Goal: Transaction & Acquisition: Book appointment/travel/reservation

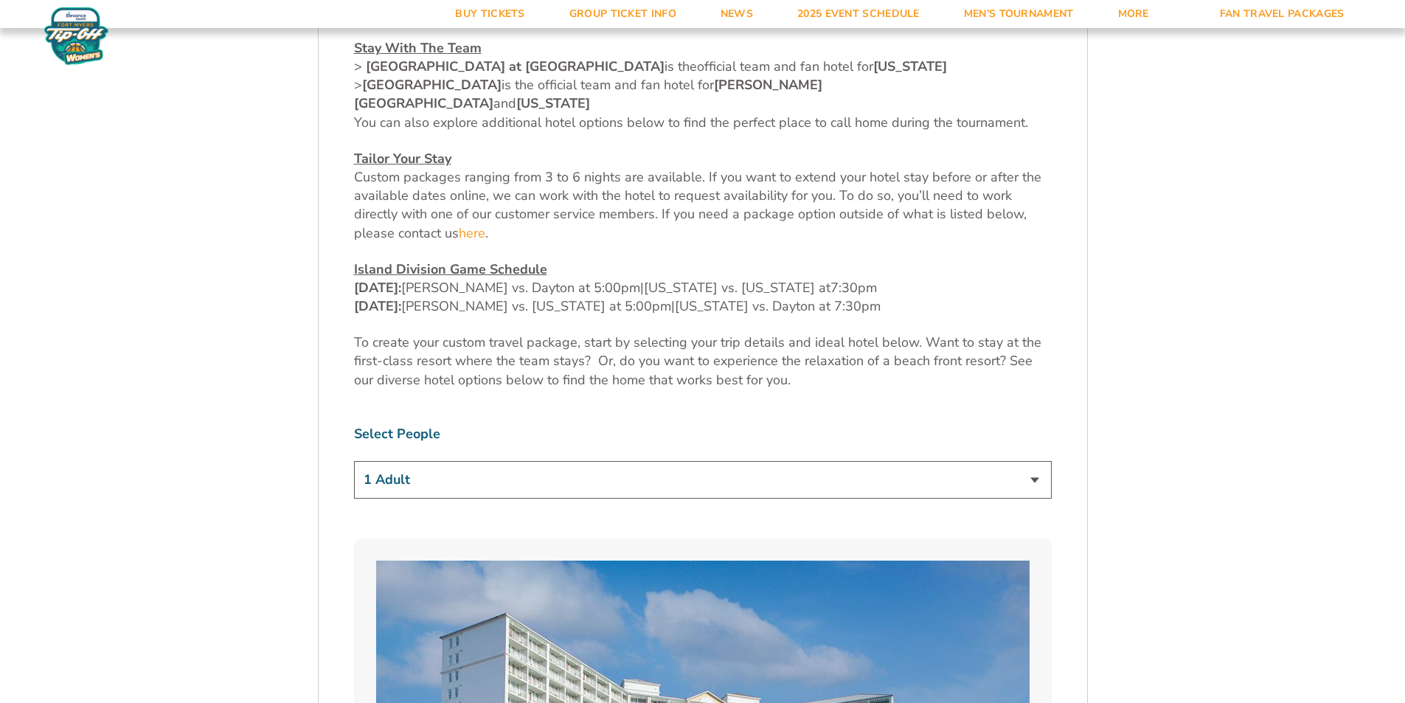
scroll to position [737, 0]
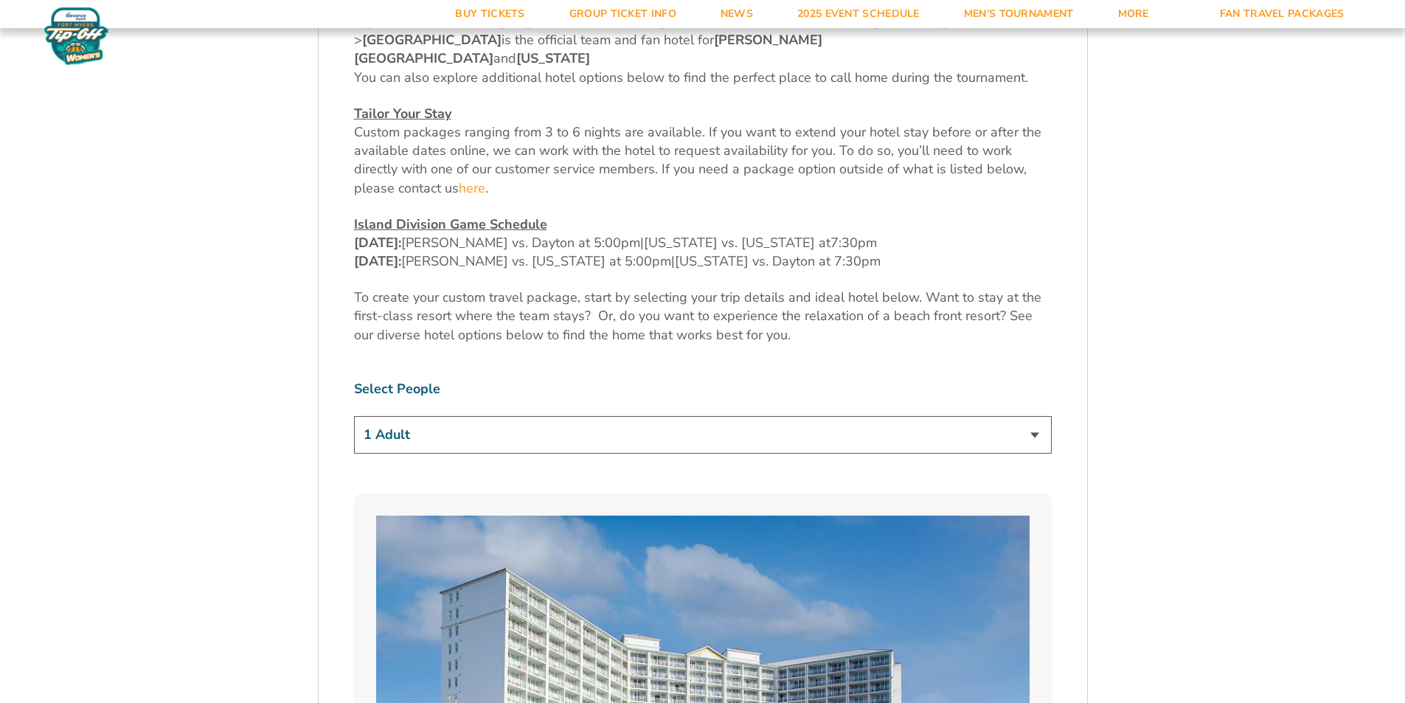
click at [409, 416] on select "1 Adult 2 Adults 3 Adults 4 Adults 2 Adults + 1 Child 2 Adults + 2 Children 2 A…" at bounding box center [703, 435] width 698 height 38
select select "2 Adults"
click at [354, 416] on select "1 Adult 2 Adults 3 Adults 4 Adults 2 Adults + 1 Child 2 Adults + 2 Children 2 A…" at bounding box center [703, 435] width 698 height 38
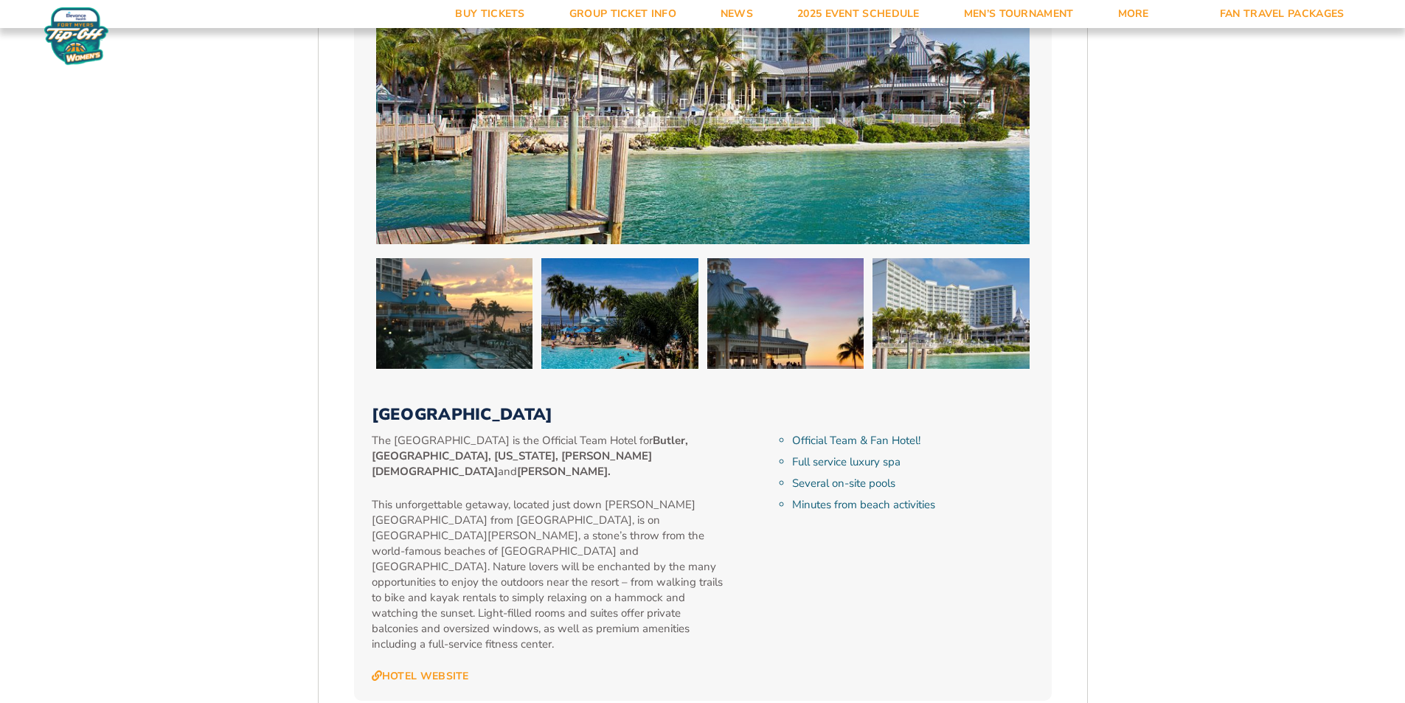
scroll to position [1475, 0]
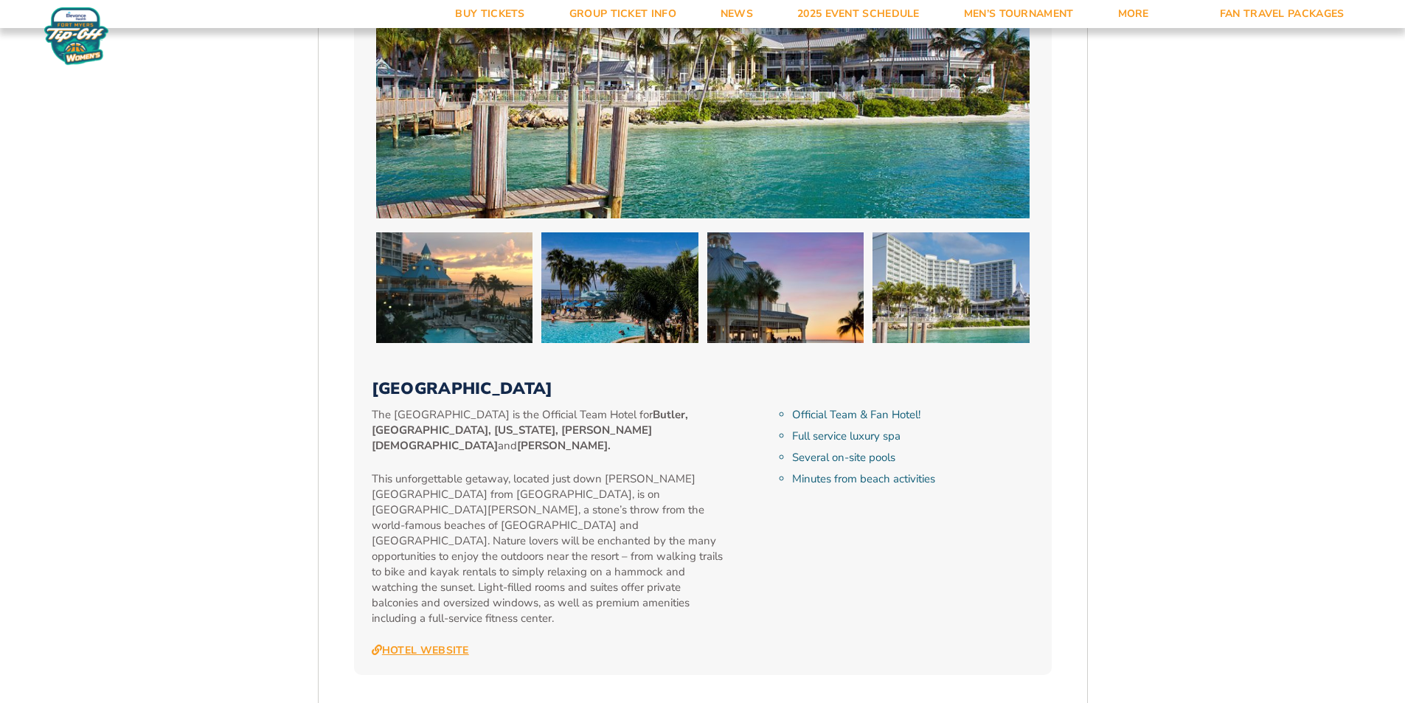
click at [448, 644] on link "Hotel Website" at bounding box center [420, 650] width 97 height 13
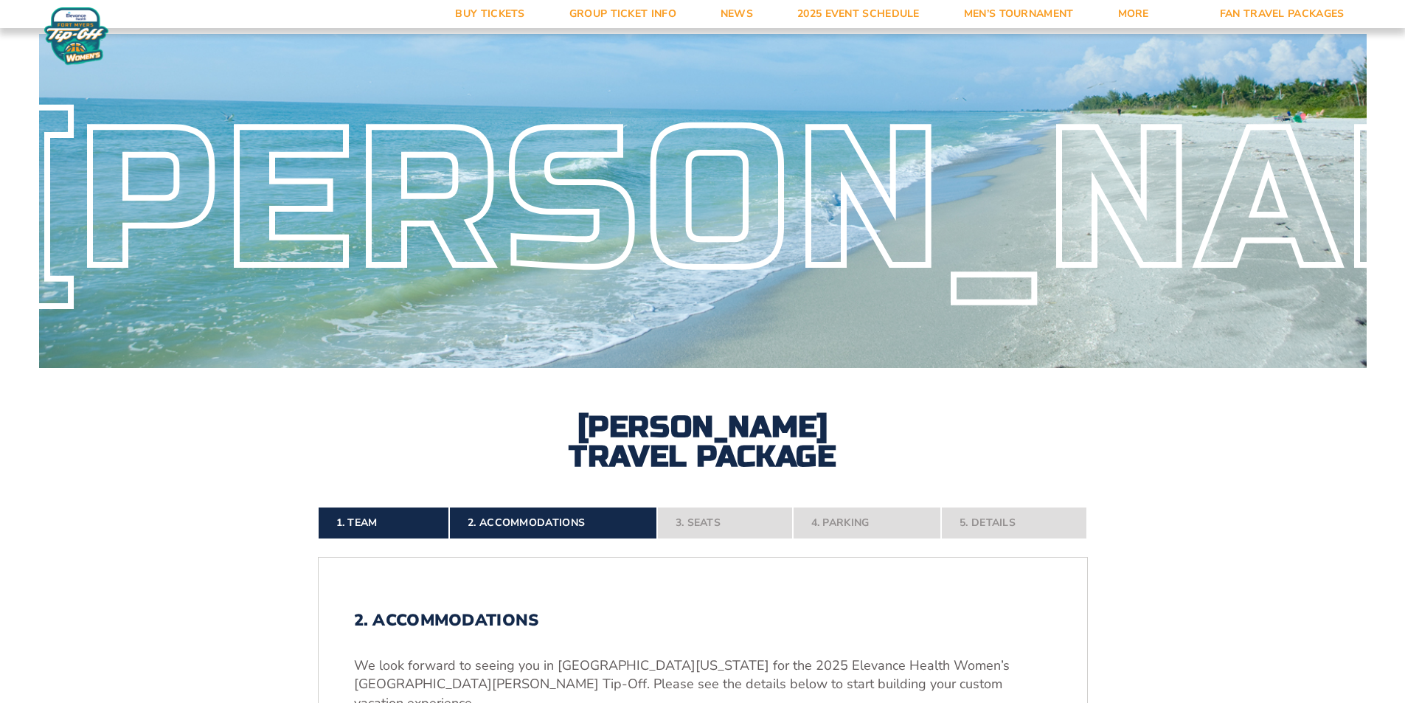
scroll to position [0, 0]
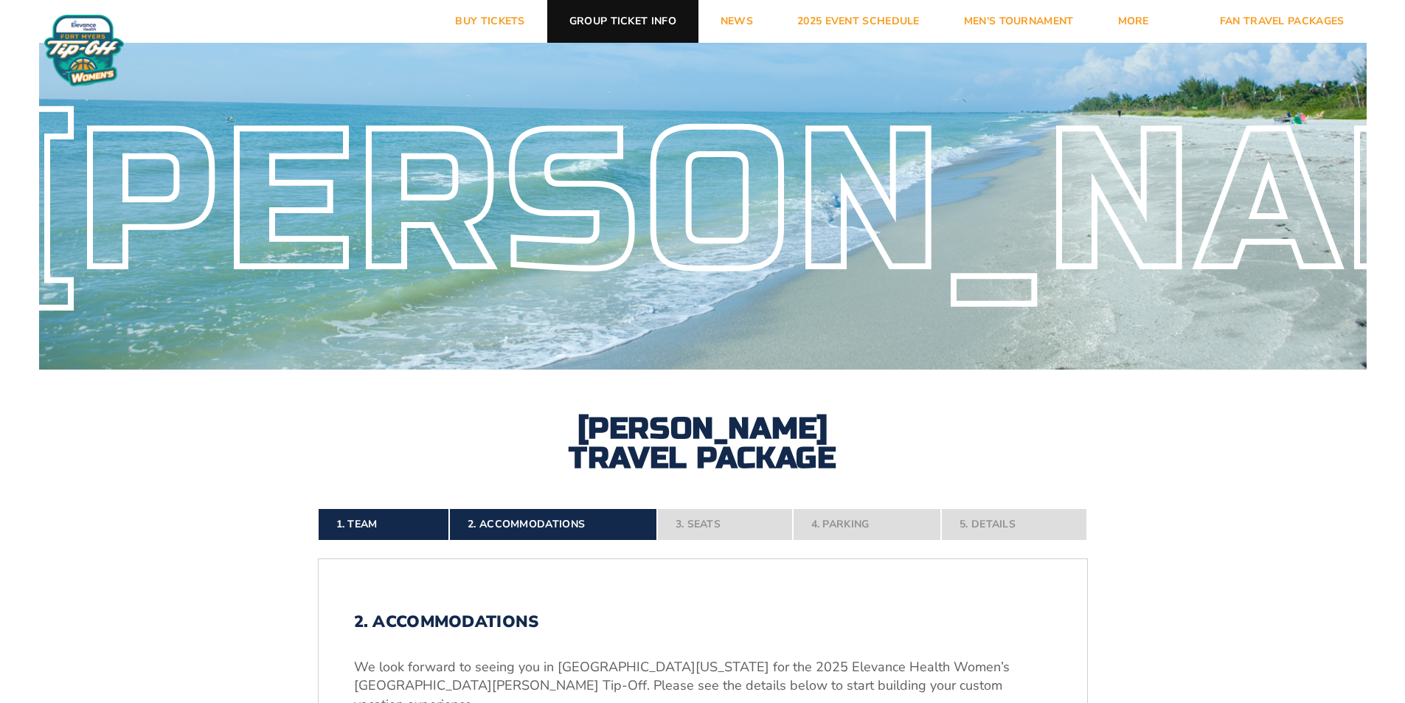
click at [597, 21] on link "Group Ticket Info" at bounding box center [622, 21] width 151 height 43
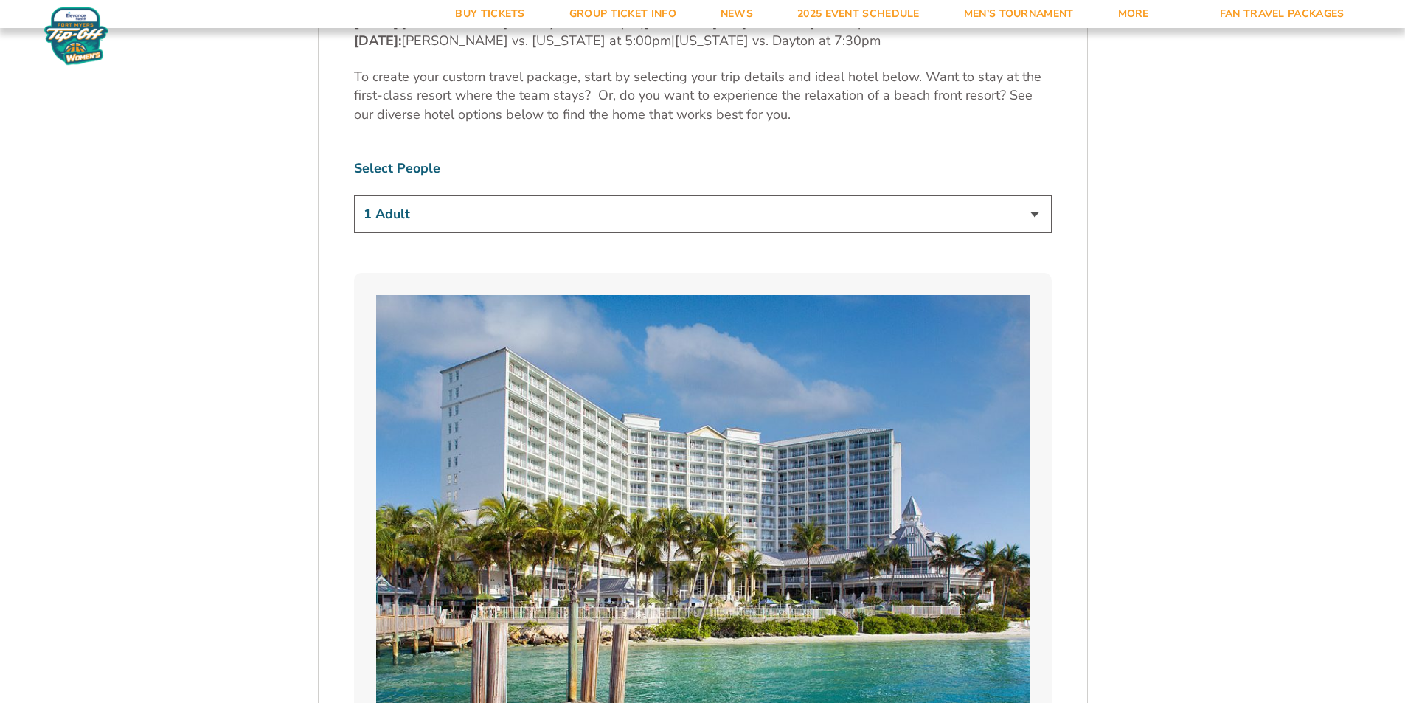
scroll to position [959, 0]
click at [550, 195] on select "1 Adult 2 Adults 3 Adults 4 Adults 2 Adults + 1 Child 2 Adults + 2 Children 2 A…" at bounding box center [703, 214] width 698 height 38
select select "2 Adults"
click at [354, 195] on select "1 Adult 2 Adults 3 Adults 4 Adults 2 Adults + 1 Child 2 Adults + 2 Children 2 A…" at bounding box center [703, 214] width 698 height 38
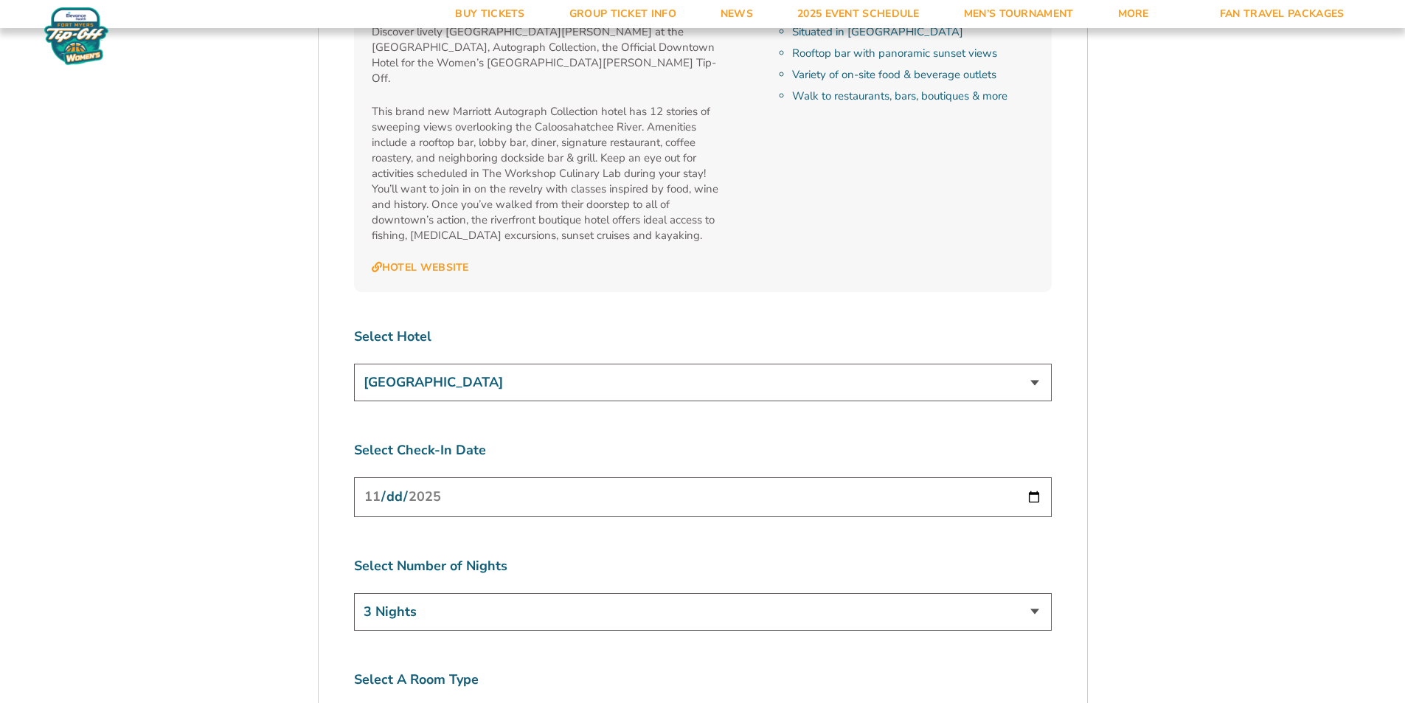
scroll to position [5383, 0]
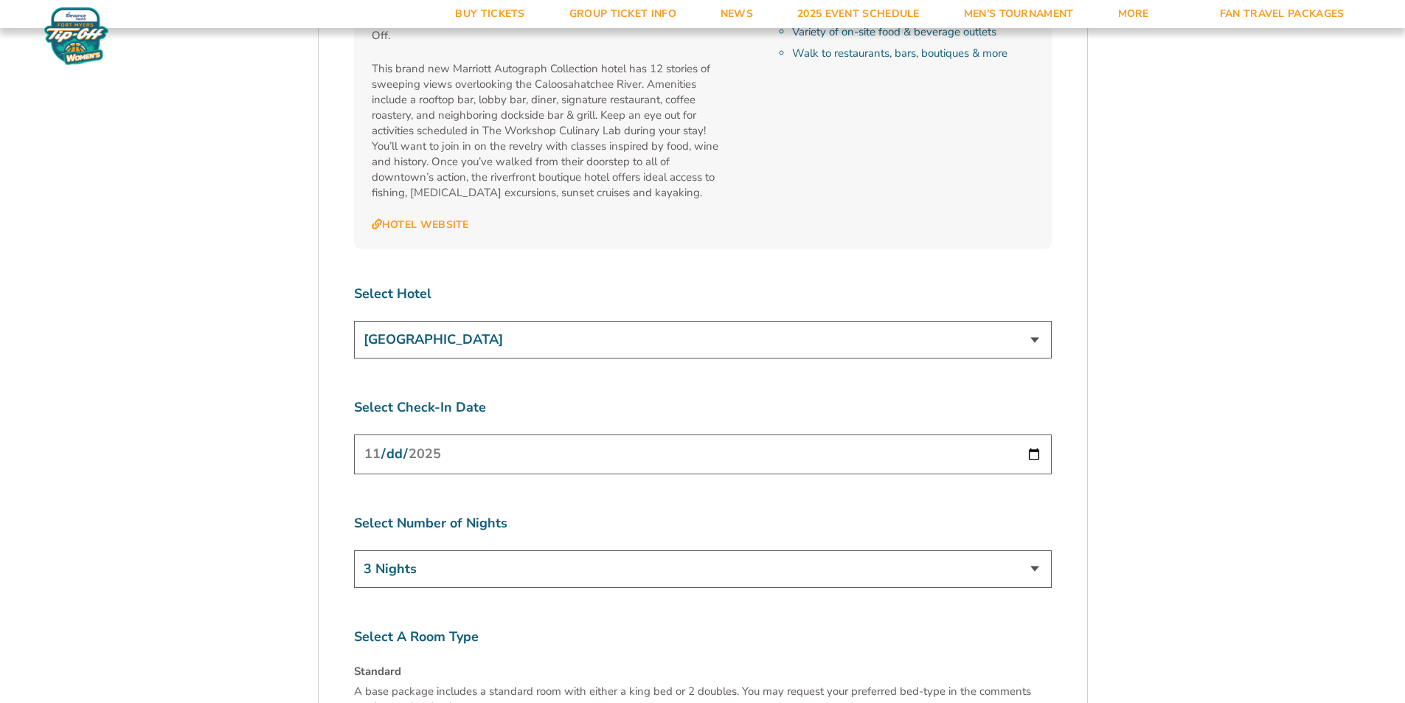
click at [620, 434] on input "[DATE]" at bounding box center [703, 453] width 698 height 39
click at [430, 434] on input "[DATE]" at bounding box center [703, 453] width 698 height 39
click at [1030, 434] on input "[DATE]" at bounding box center [703, 453] width 698 height 39
type input "2025-11-28"
click at [467, 550] on select "3 Nights 4 Nights 5 Nights 6 Nights" at bounding box center [703, 569] width 698 height 38
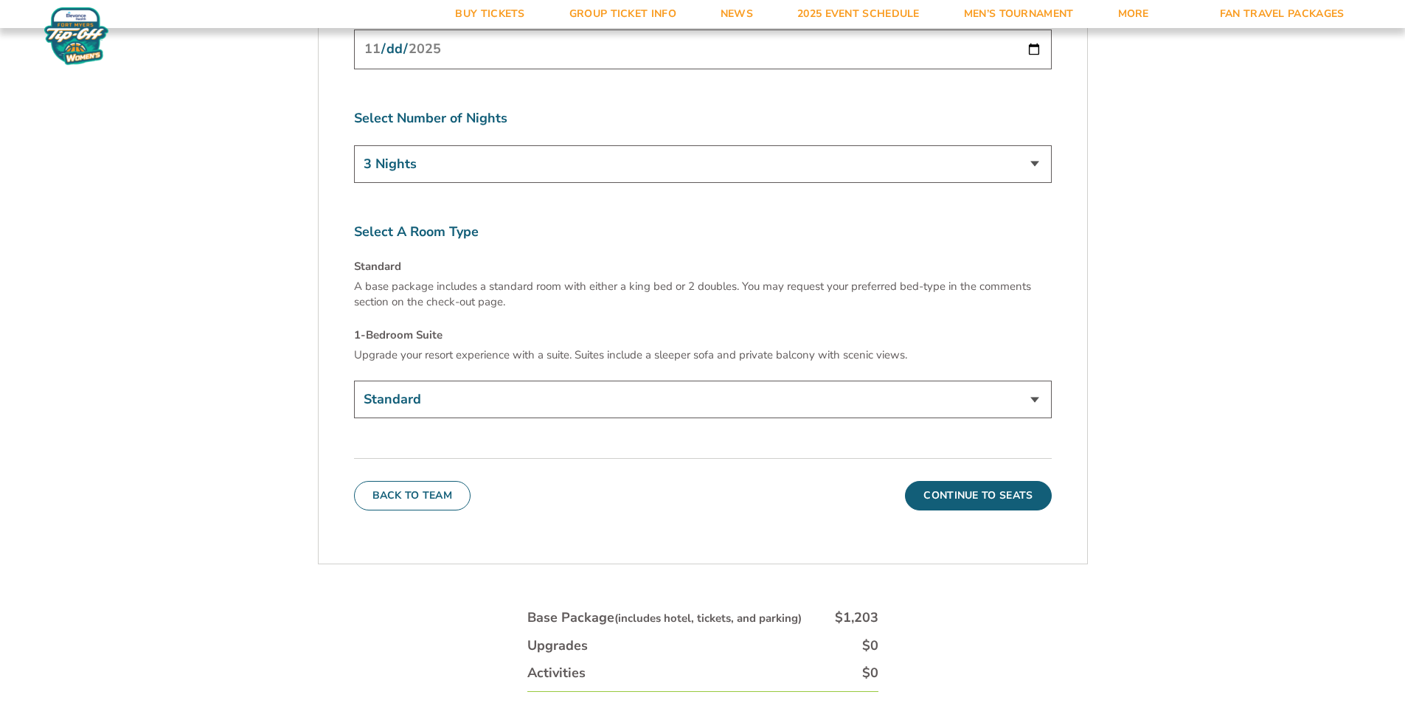
scroll to position [5752, 0]
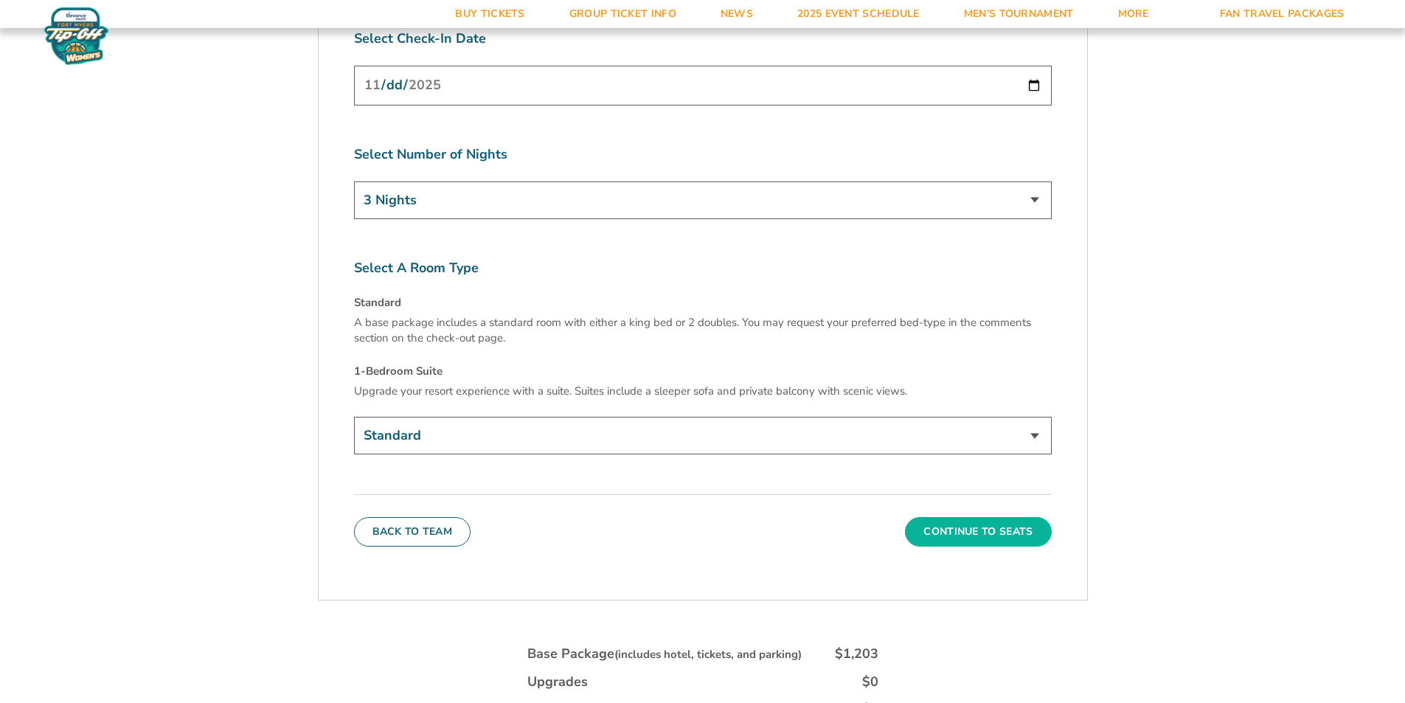
click at [974, 517] on button "Continue To Seats" at bounding box center [978, 531] width 146 height 29
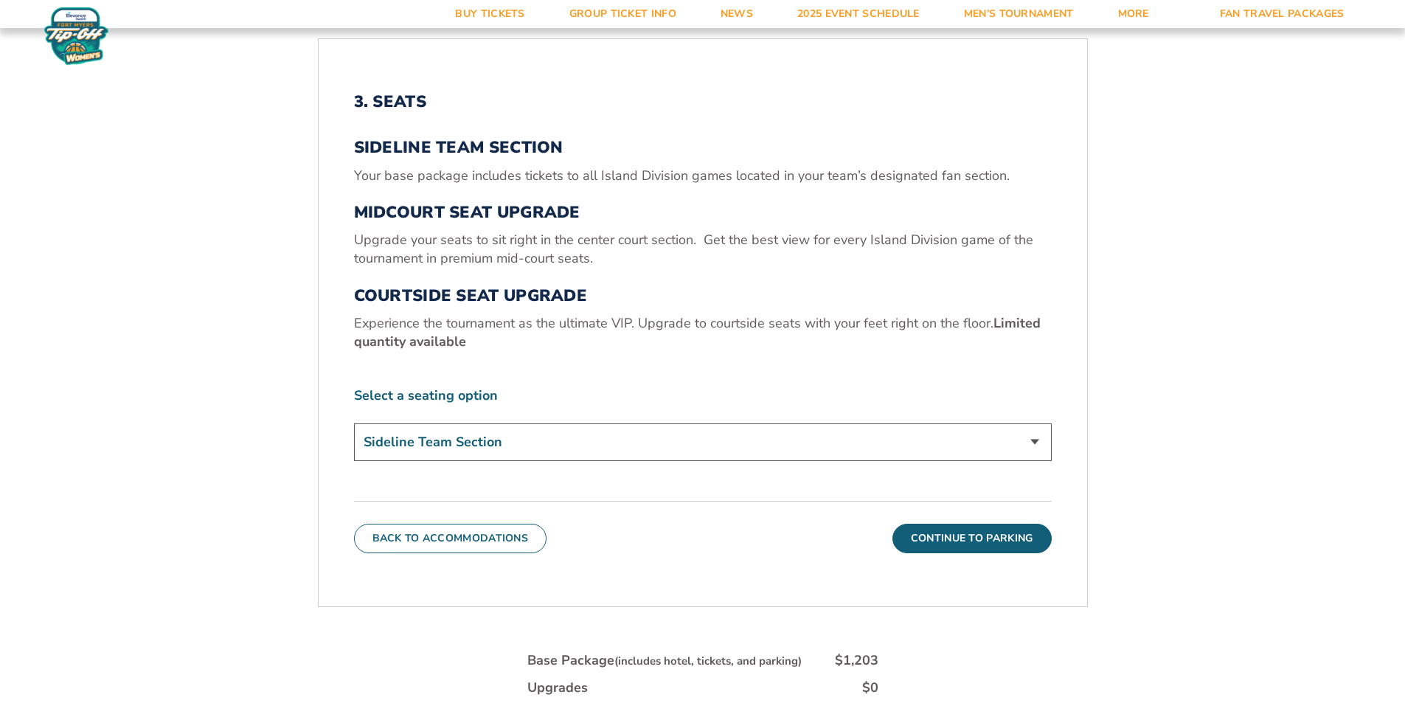
scroll to position [554, 0]
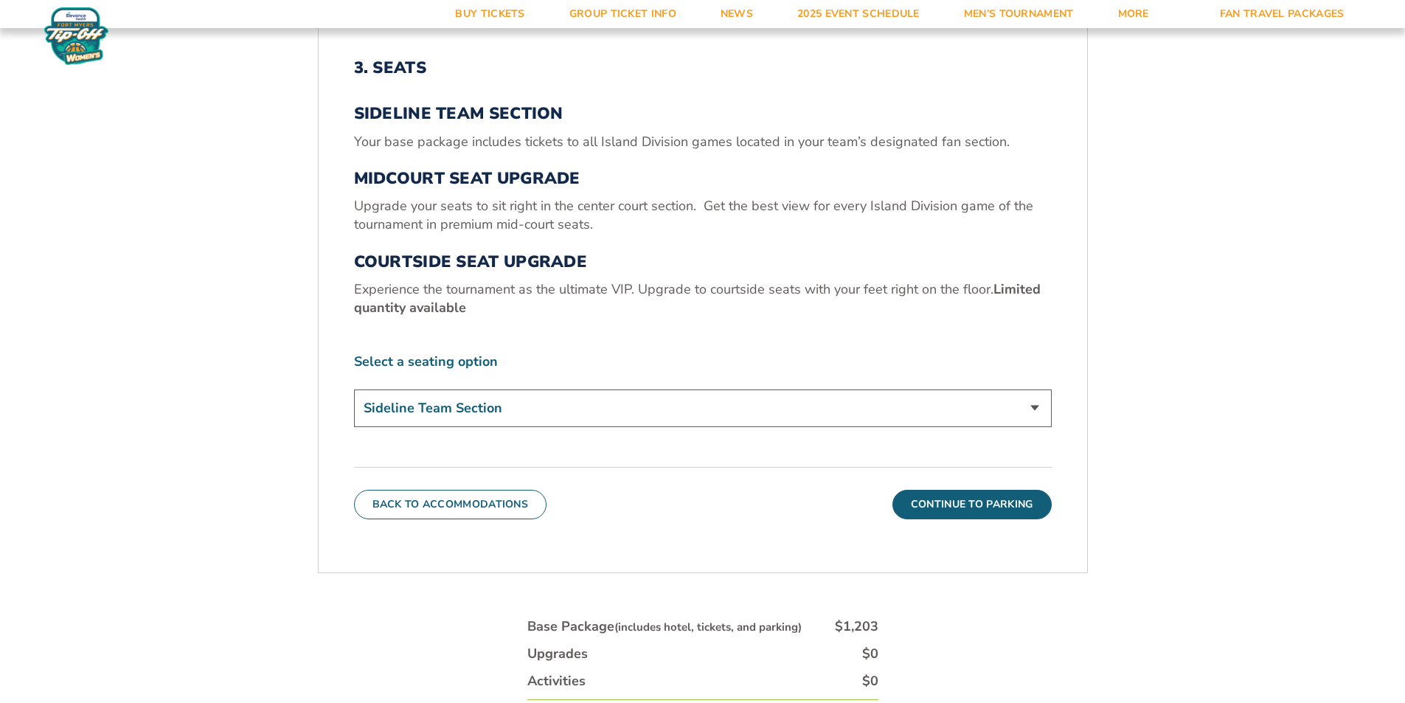
click at [959, 405] on select "Sideline Team Section Midcourt Seat Upgrade (+$70 per person) Courtside Seat Up…" at bounding box center [703, 408] width 698 height 38
click at [998, 350] on div "3. Seats Sideline Team Section Your base package includes tickets to all Island…" at bounding box center [703, 244] width 698 height 373
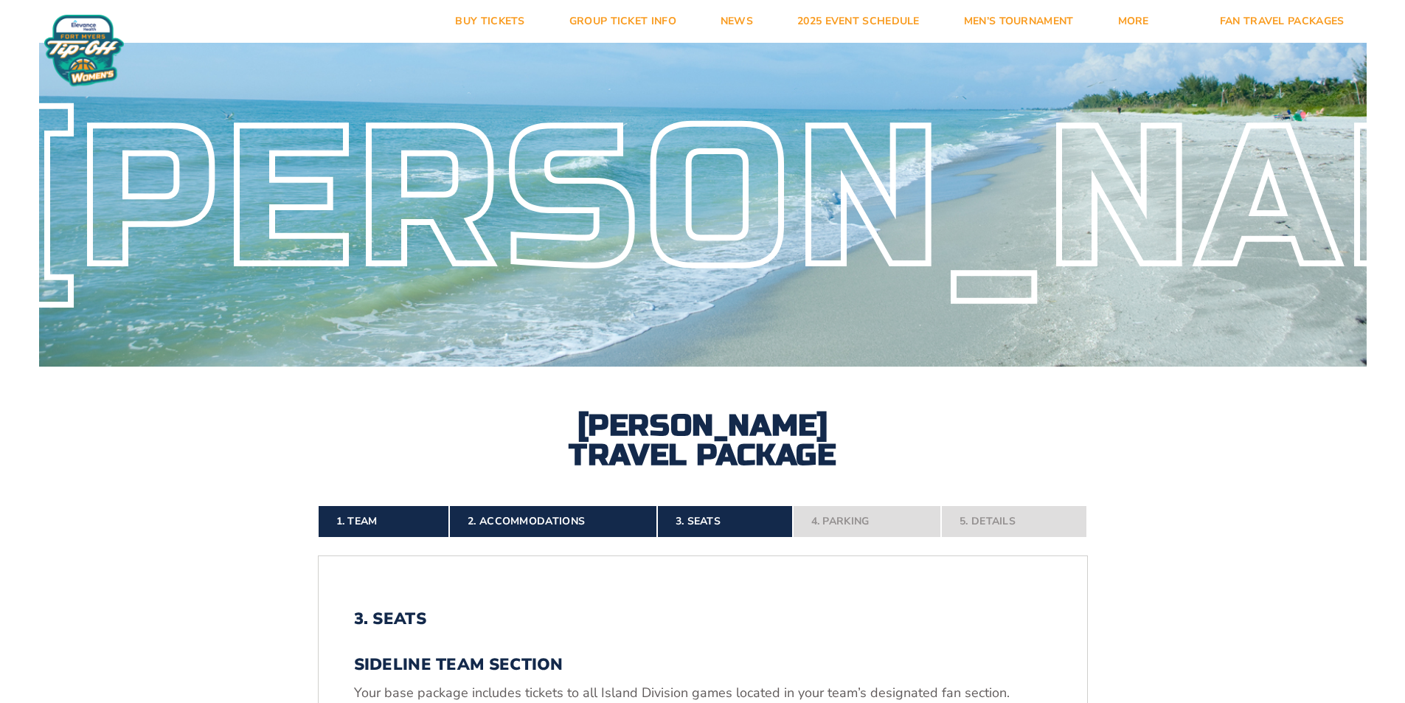
scroll to position [0, 0]
